Goal: Register for event/course

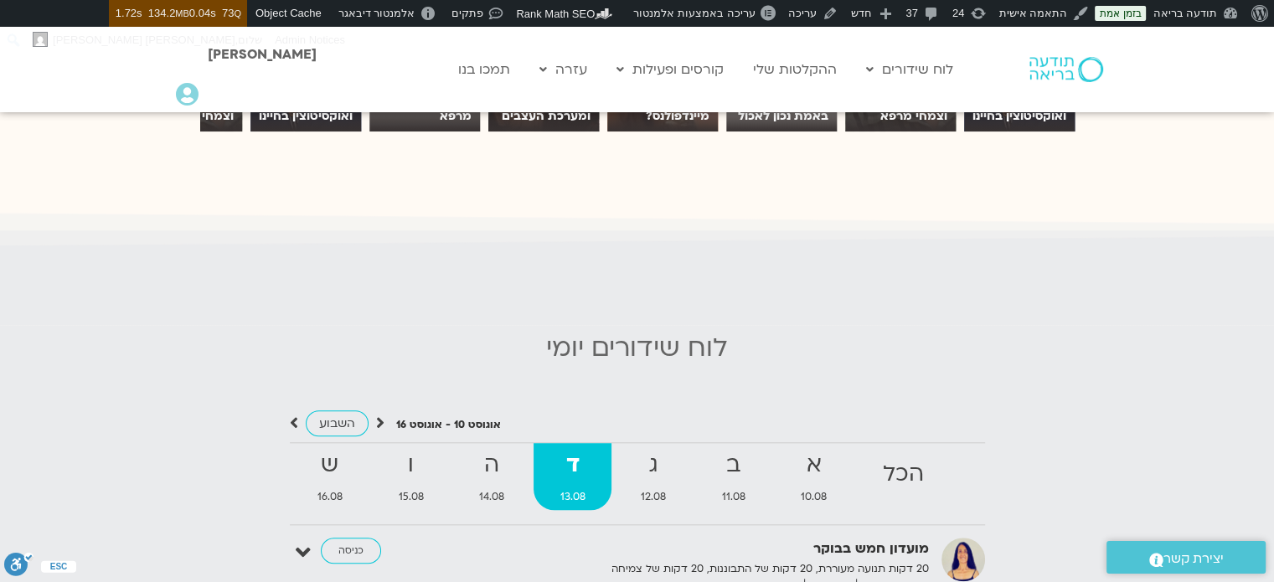
scroll to position [1474, 0]
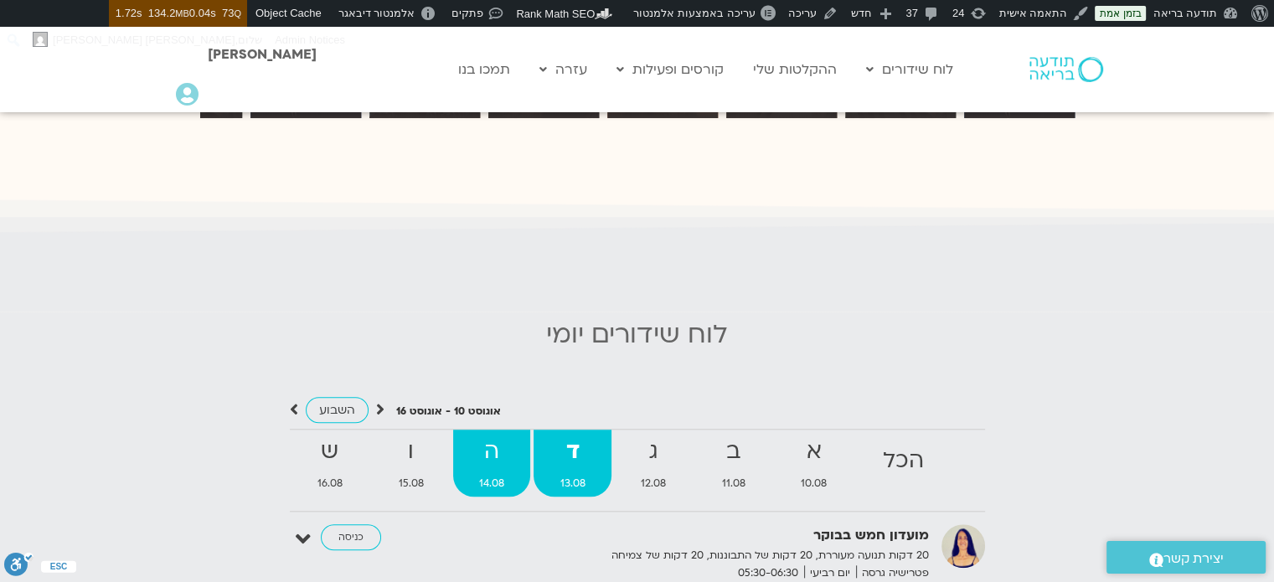
click at [476, 444] on strong "ה" at bounding box center [492, 452] width 78 height 38
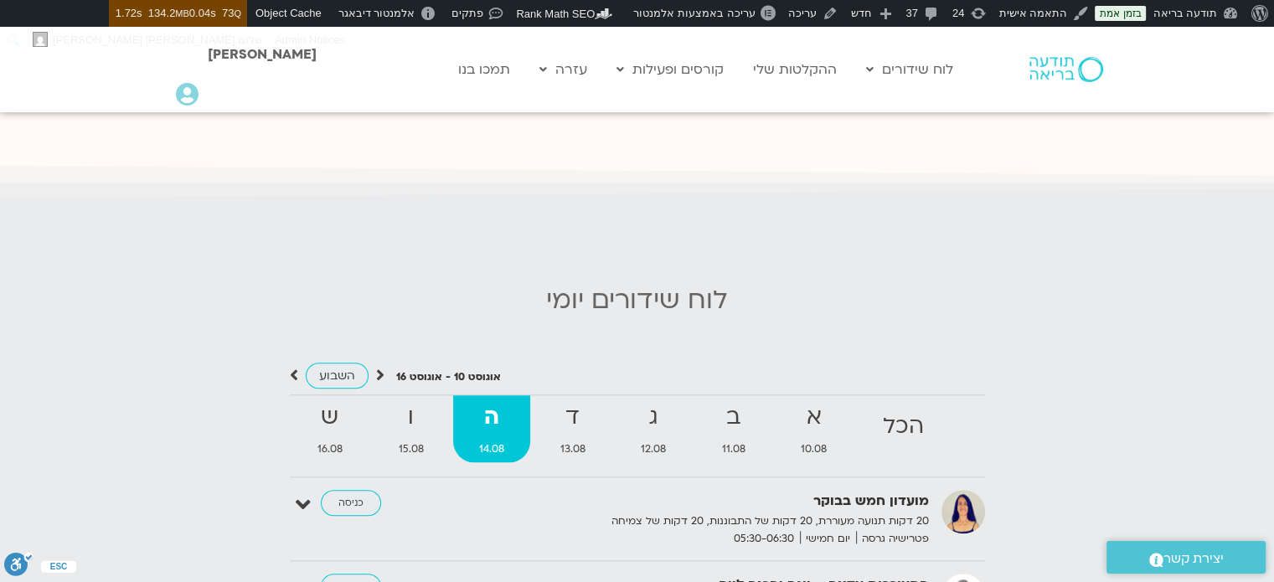
scroll to position [1507, 0]
click at [729, 401] on strong "ב" at bounding box center [733, 418] width 76 height 38
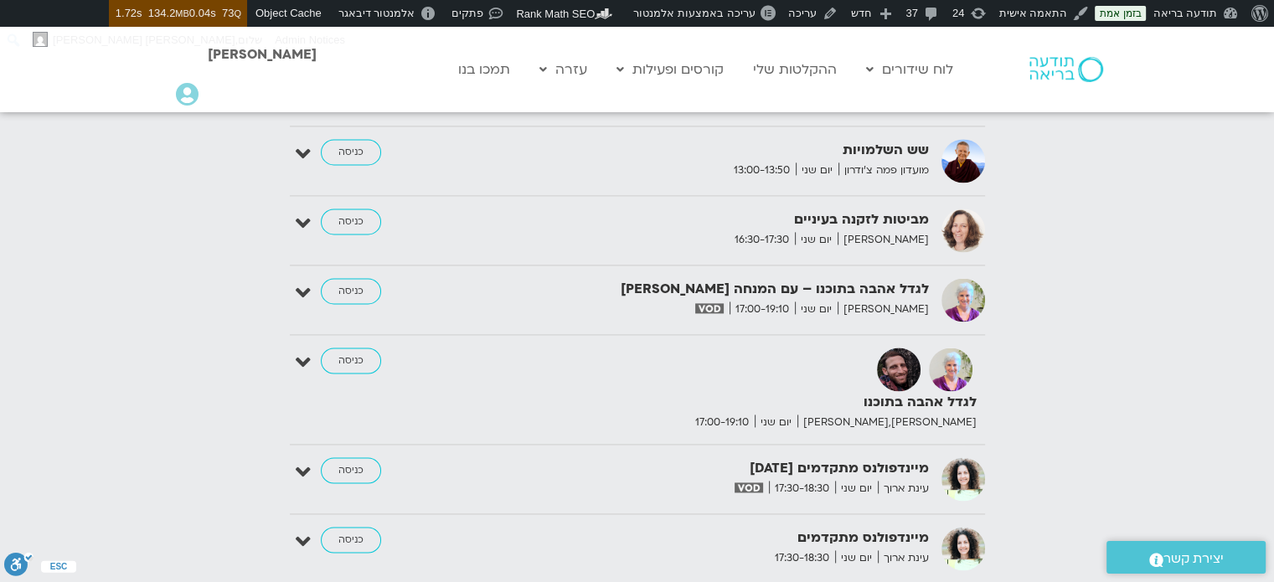
scroll to position [2311, 0]
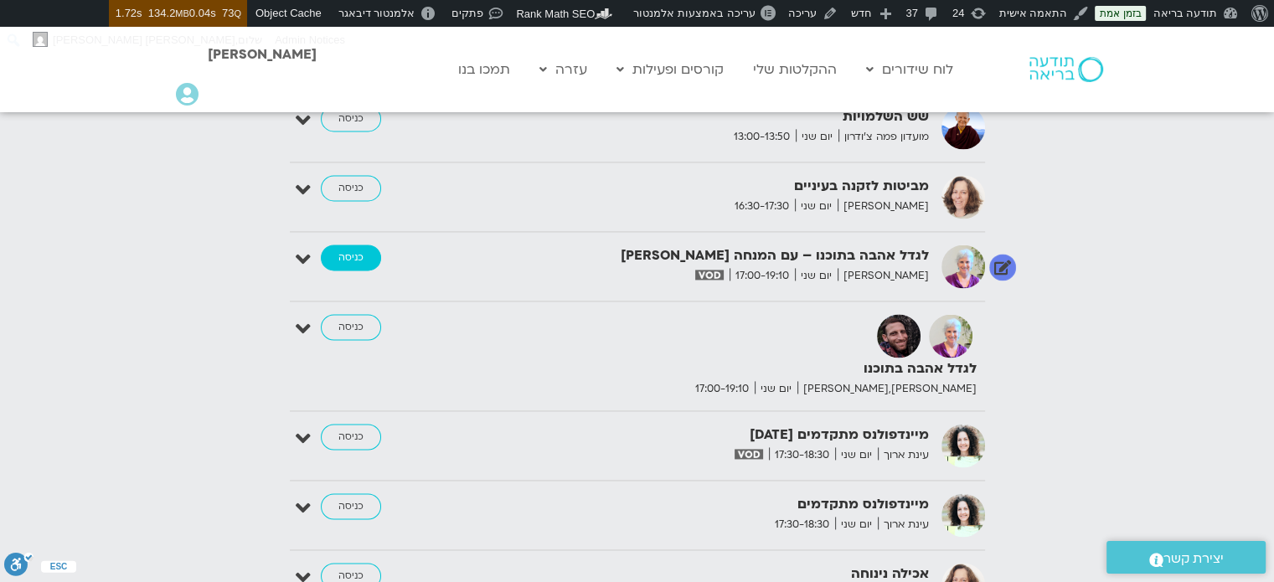
click at [355, 244] on link "כניסה" at bounding box center [351, 257] width 60 height 27
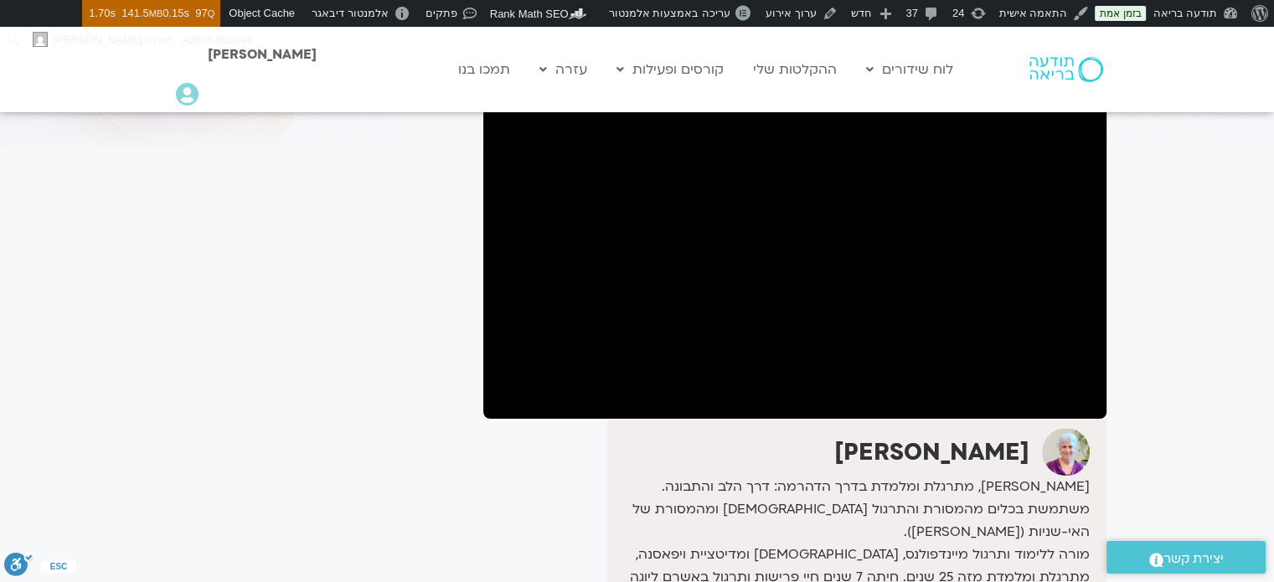
scroll to position [167, 0]
